Goal: Transaction & Acquisition: Obtain resource

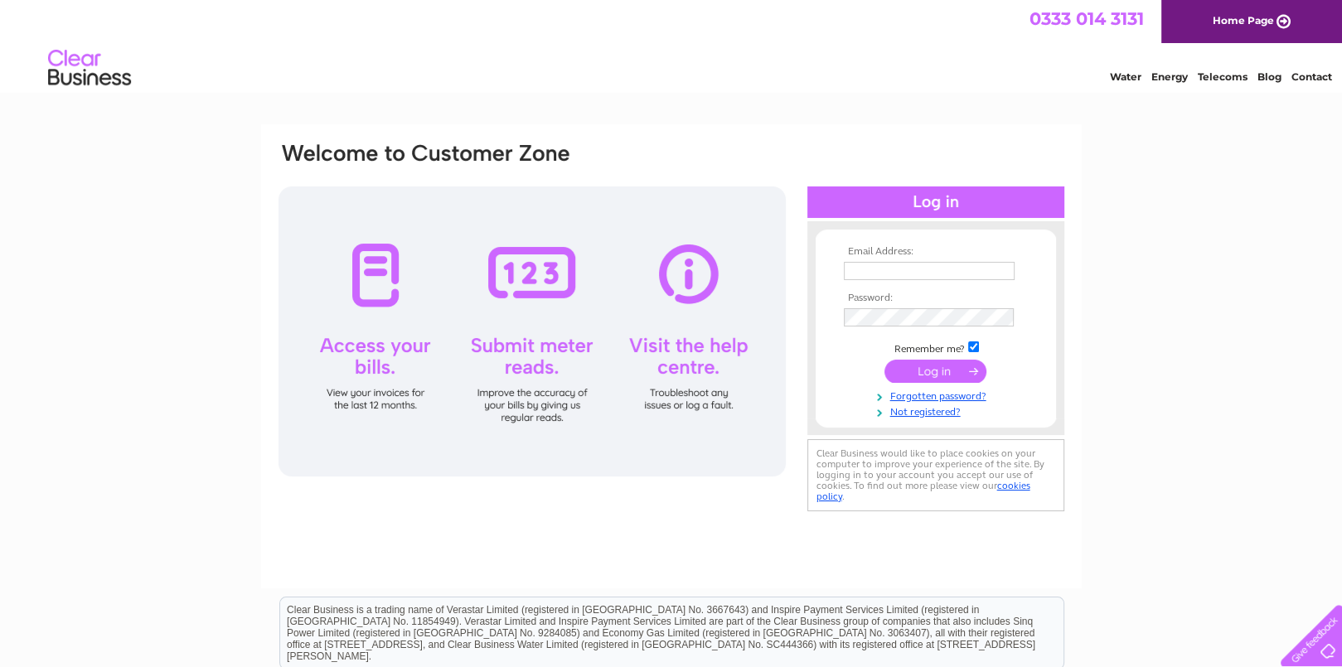
type input "[PERSON_NAME][EMAIL_ADDRESS][DOMAIN_NAME]"
click at [942, 365] on input "submit" at bounding box center [935, 371] width 102 height 23
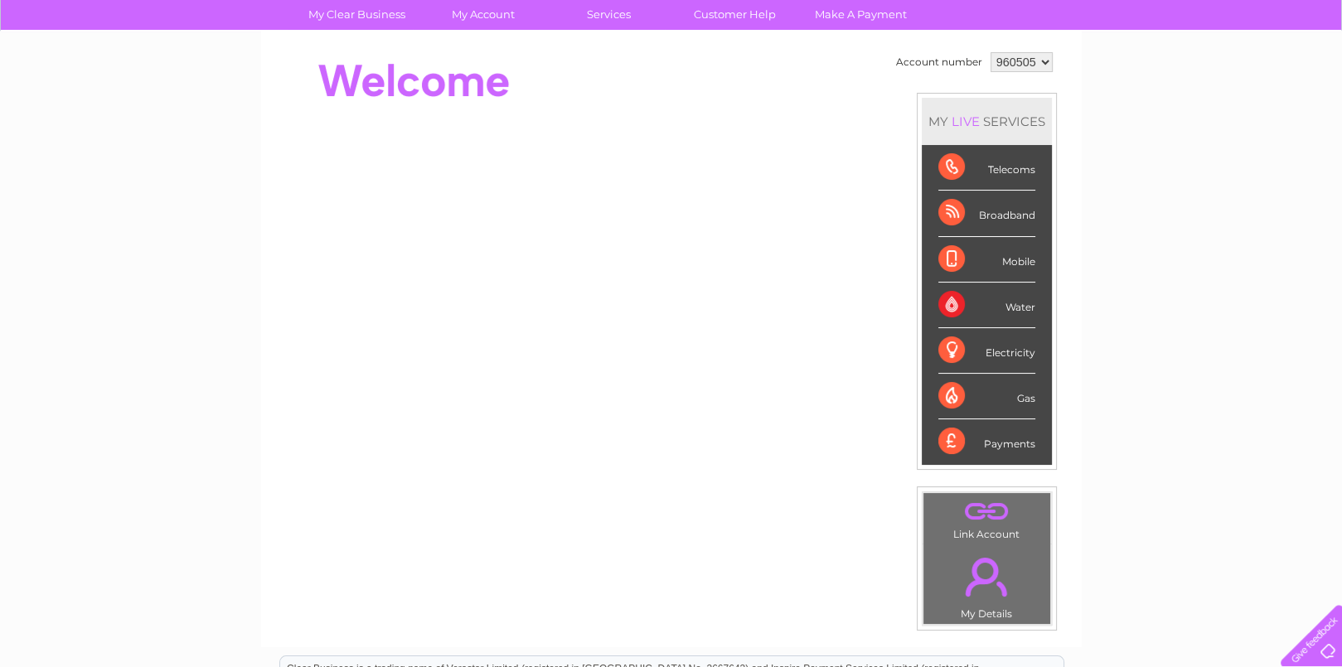
scroll to position [166, 0]
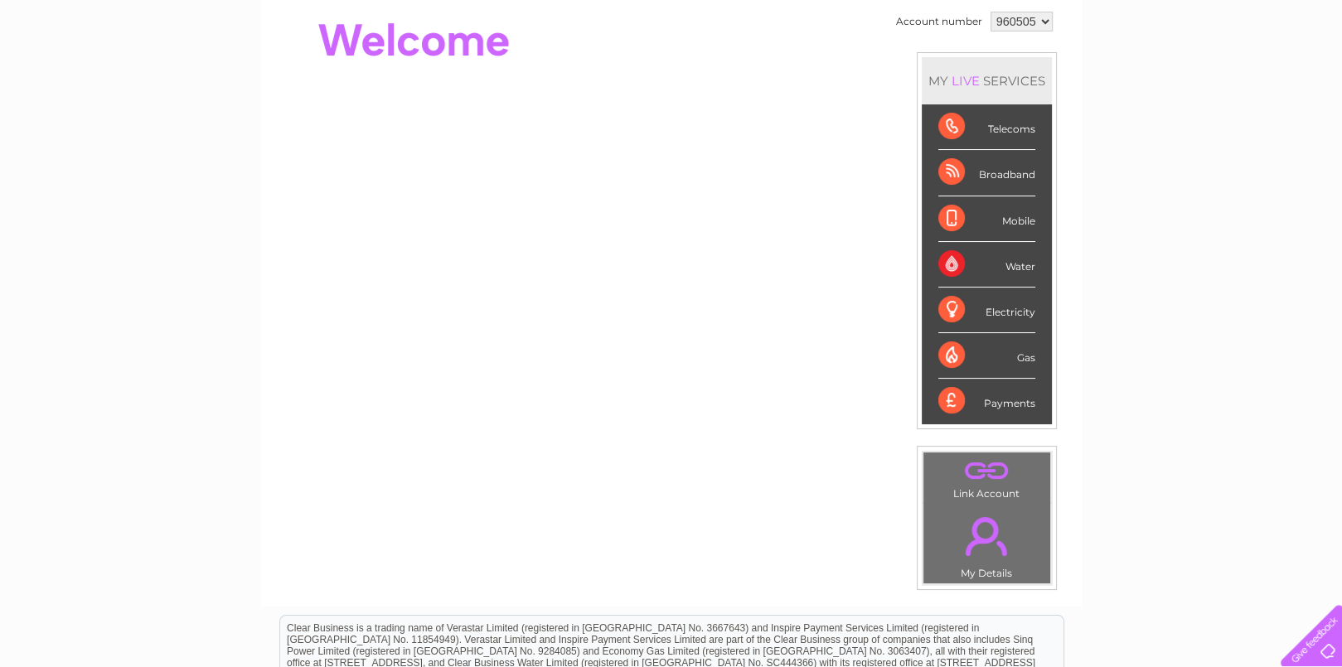
click at [976, 257] on div "Water" at bounding box center [986, 265] width 97 height 46
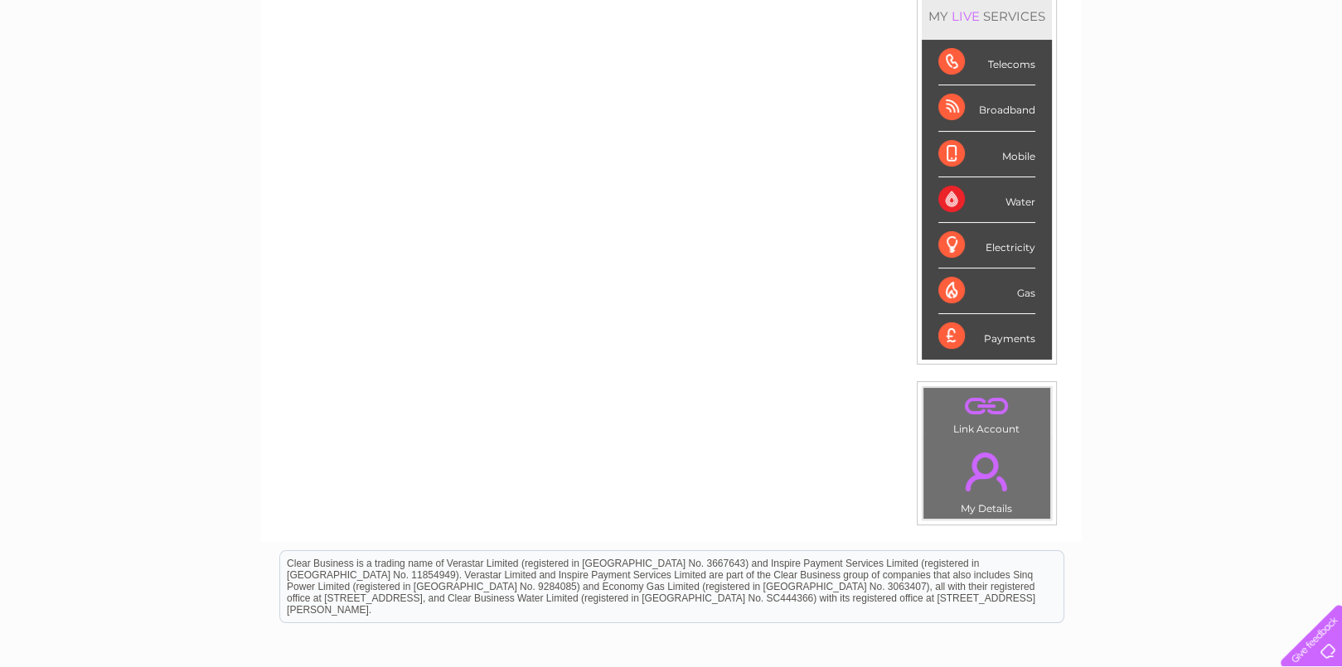
scroll to position [67, 0]
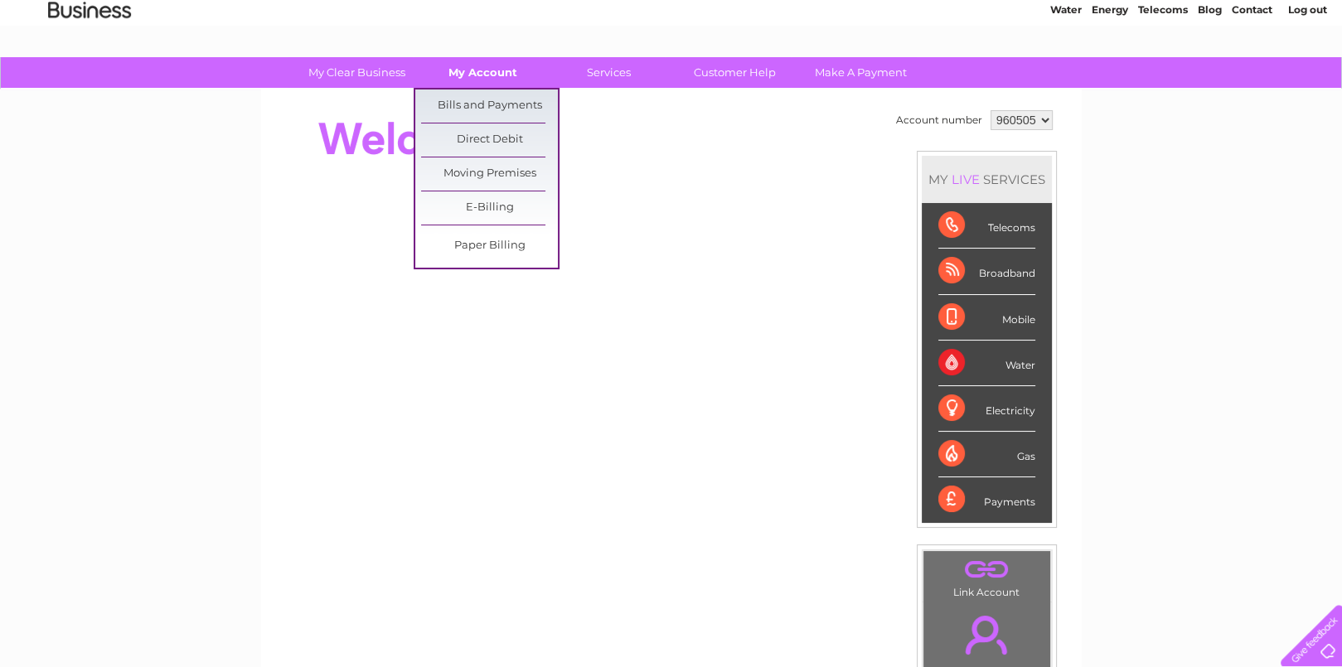
click at [494, 77] on link "My Account" at bounding box center [482, 72] width 137 height 31
click at [491, 103] on link "Bills and Payments" at bounding box center [489, 105] width 137 height 33
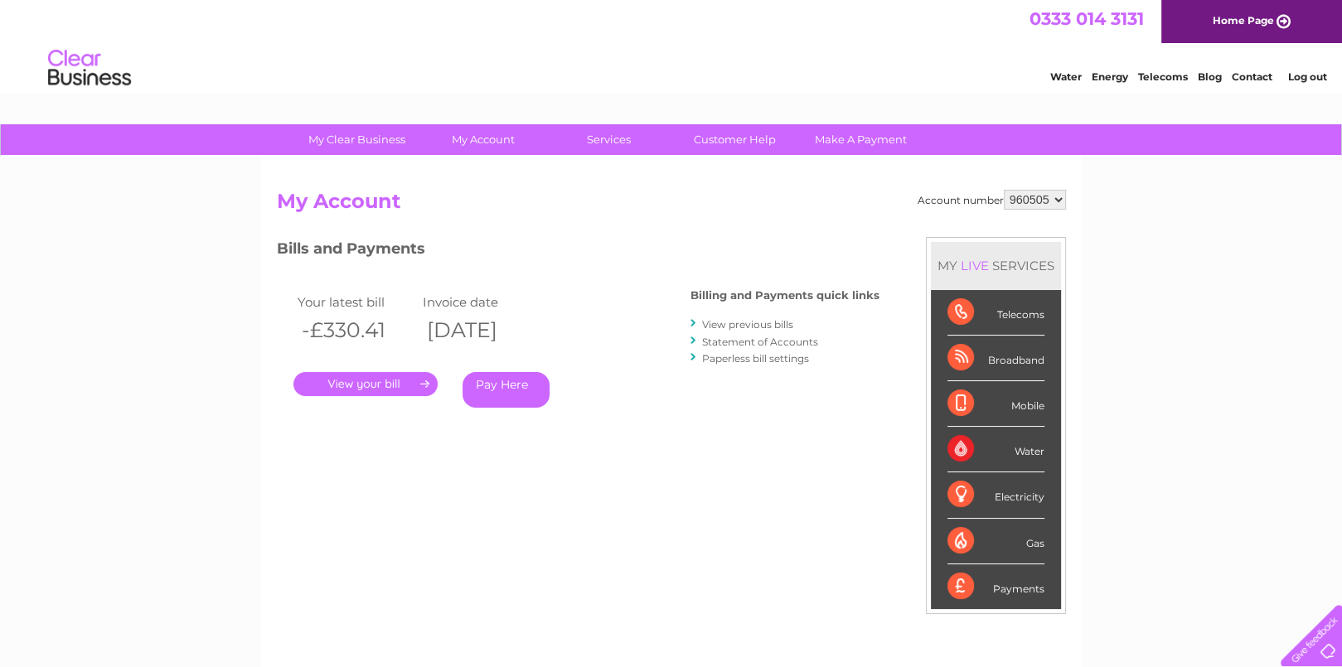
click at [389, 385] on link "." at bounding box center [365, 384] width 144 height 24
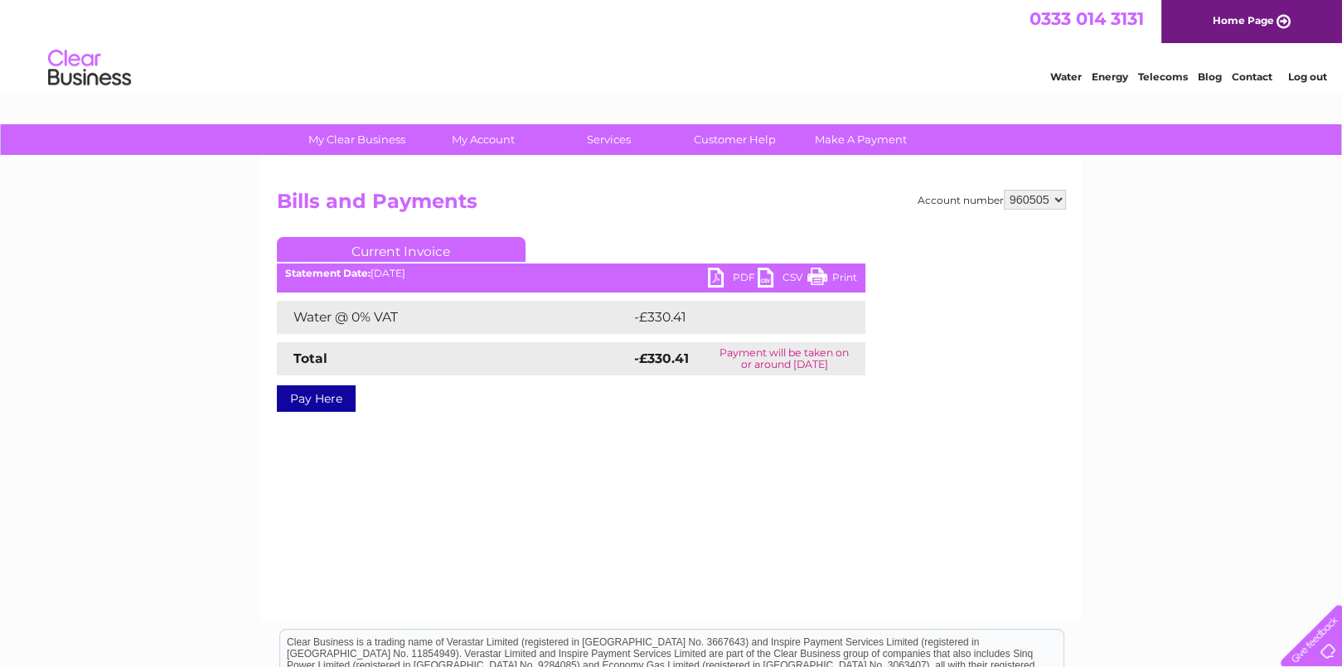
click at [733, 278] on link "PDF" at bounding box center [733, 280] width 50 height 24
